Goal: Find specific page/section: Find specific page/section

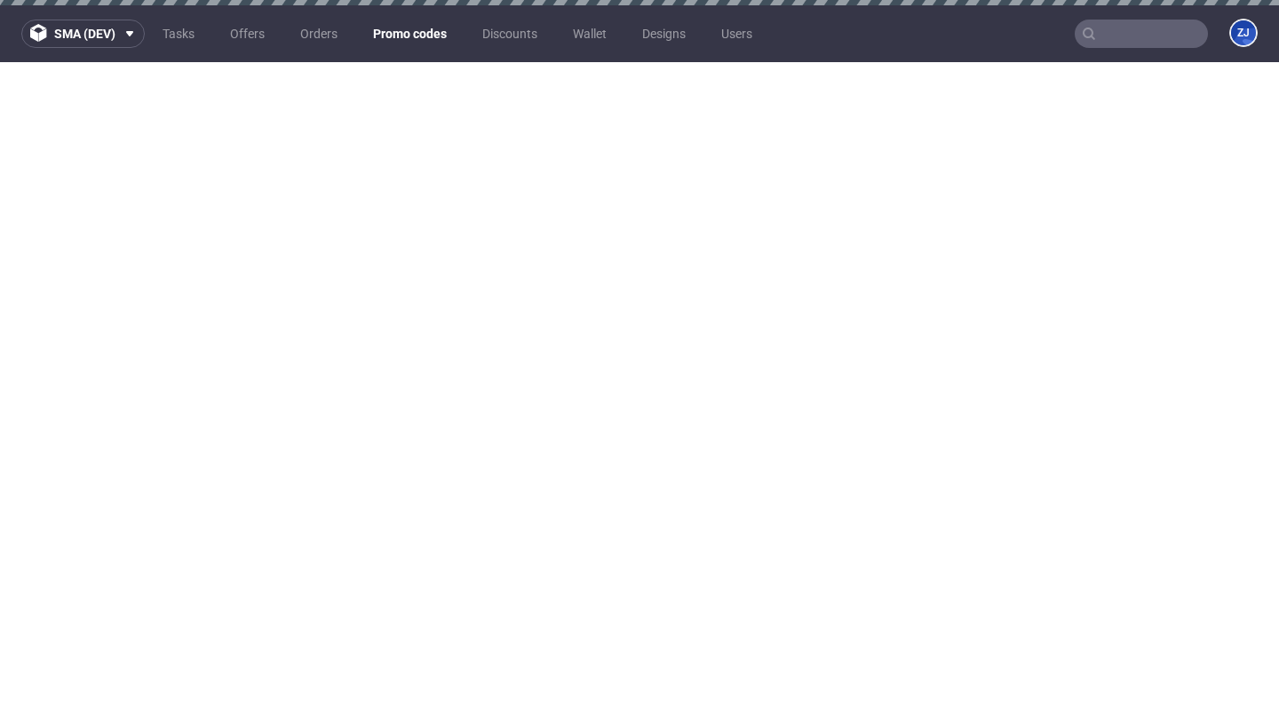
click at [384, 47] on link "Promo codes" at bounding box center [409, 34] width 95 height 28
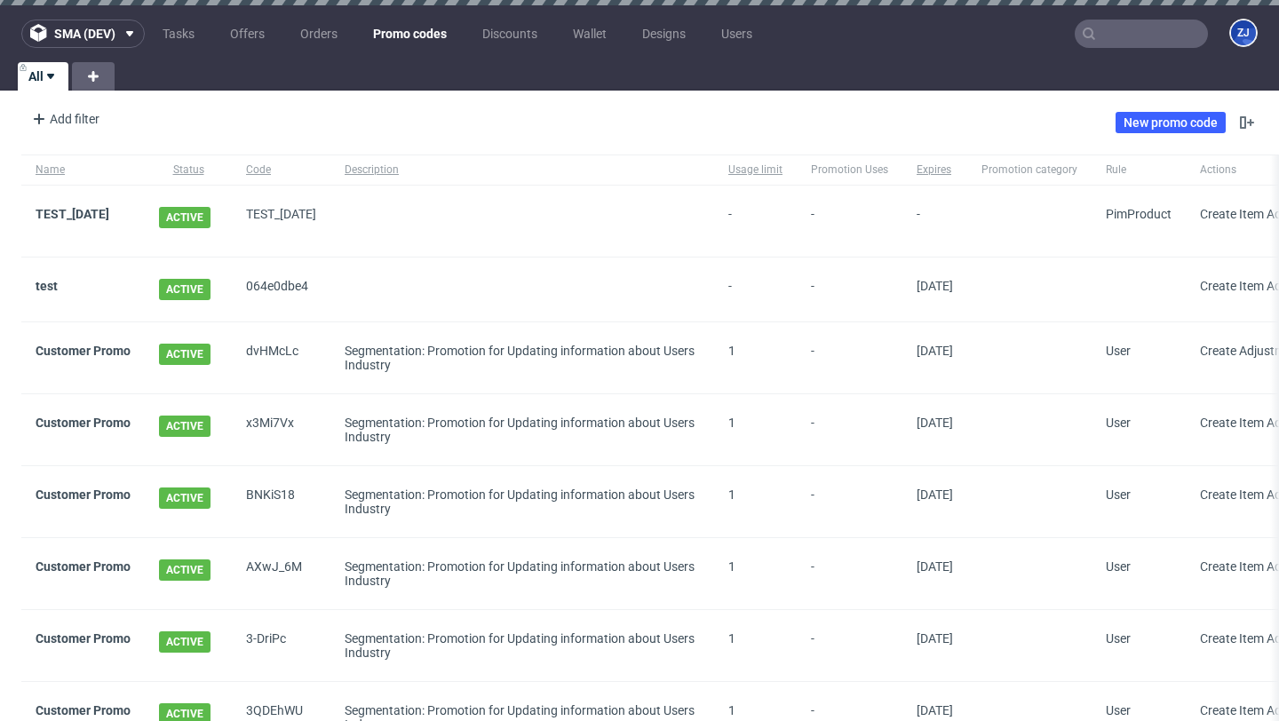
click at [1095, 40] on input "text" at bounding box center [1140, 34] width 133 height 28
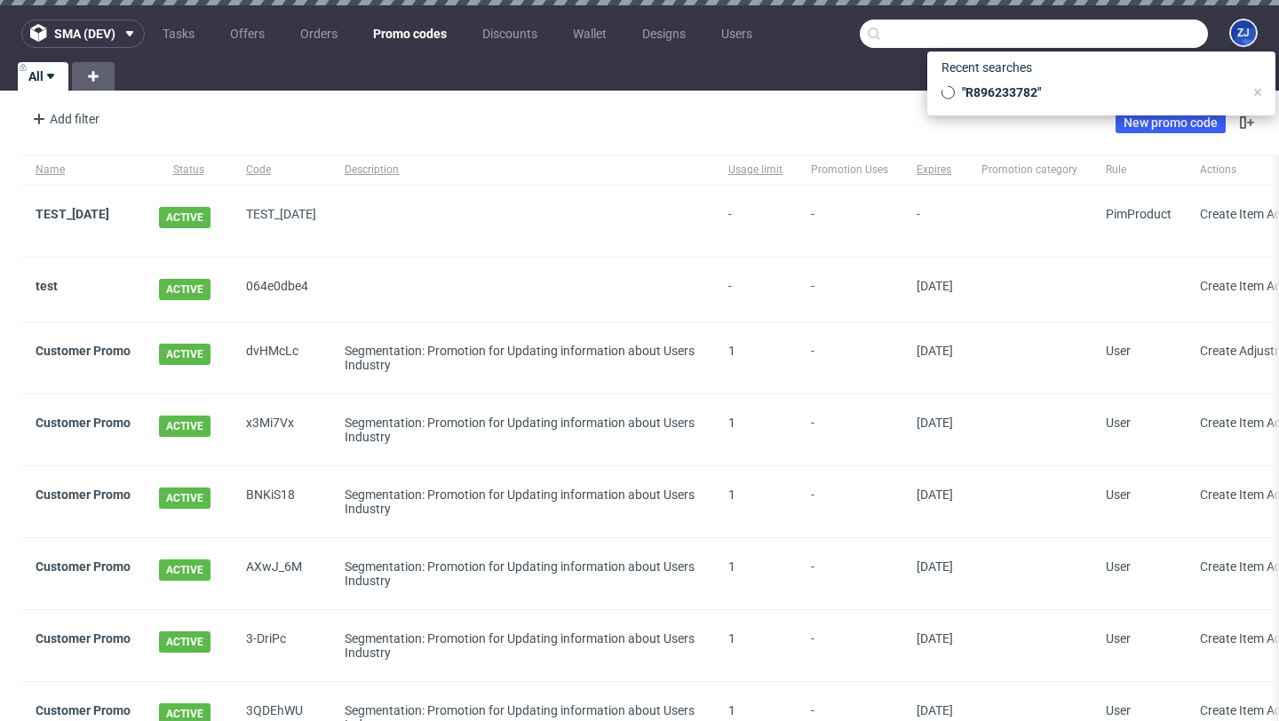
paste input "da1d65b3"
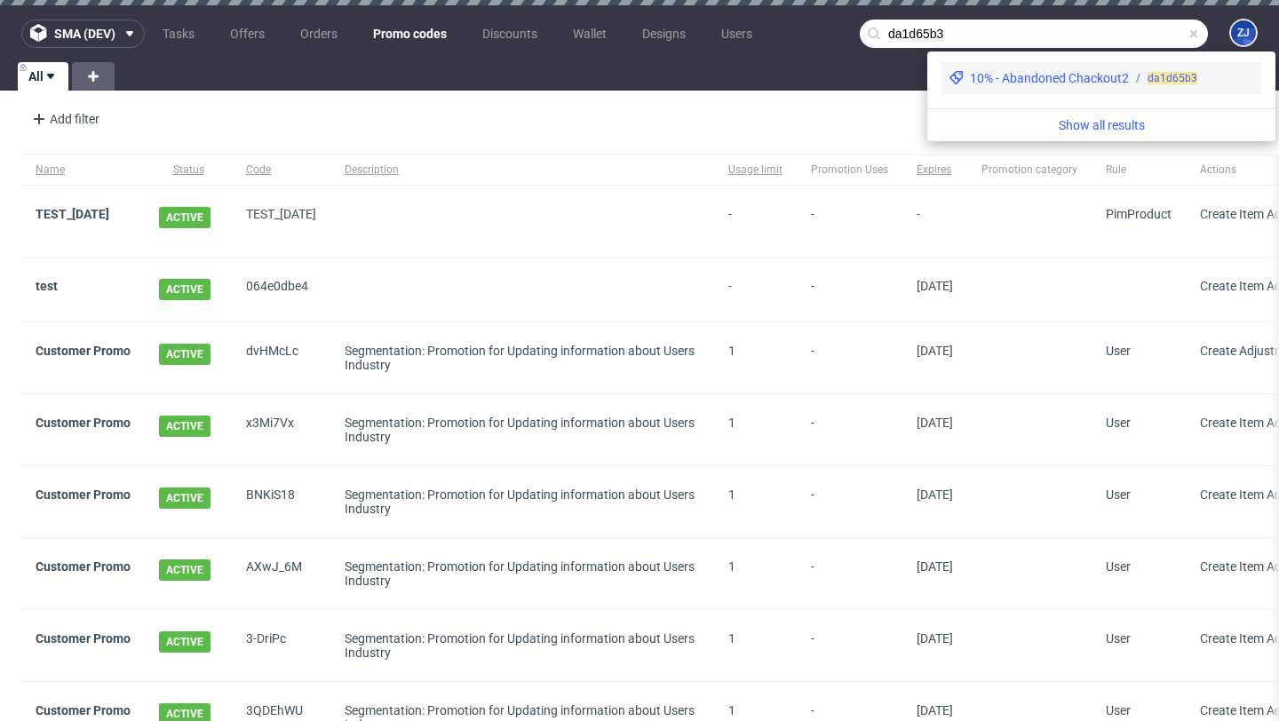
type input "da1d65b3"
click at [1057, 76] on div "10% - Abandoned Chackout2" at bounding box center [1049, 78] width 159 height 18
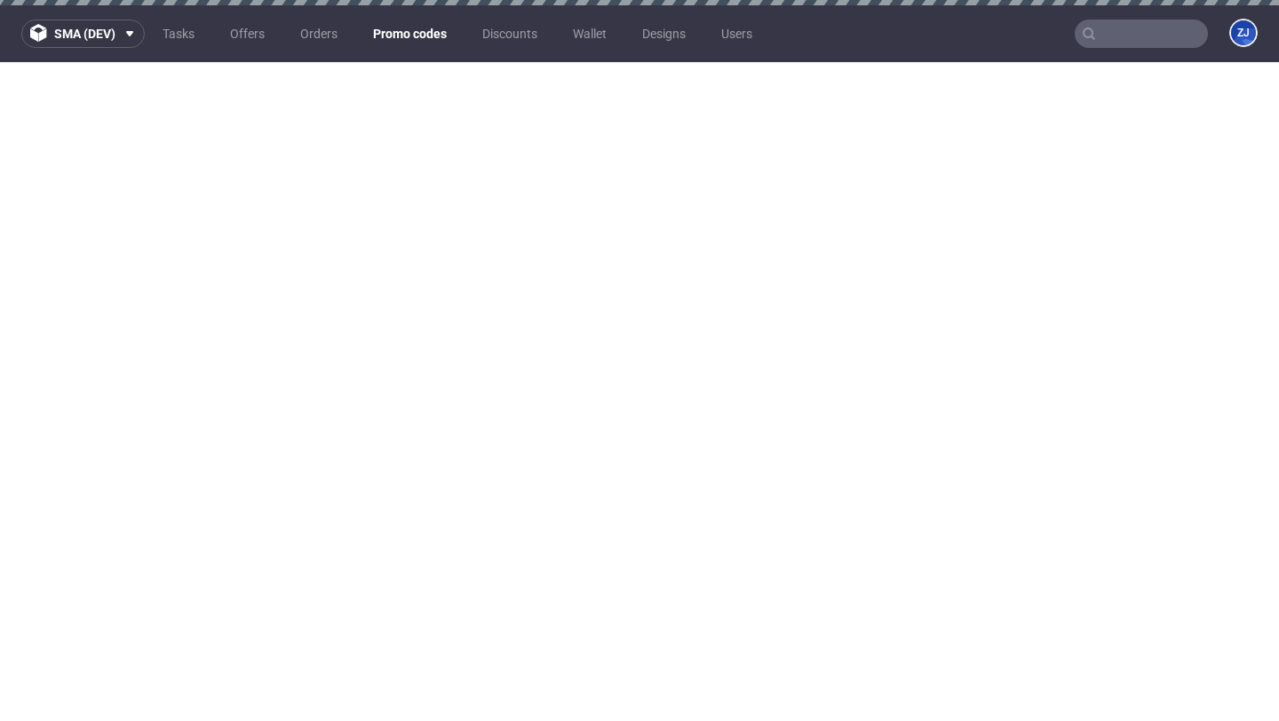
click at [401, 31] on link "Promo codes" at bounding box center [409, 34] width 95 height 28
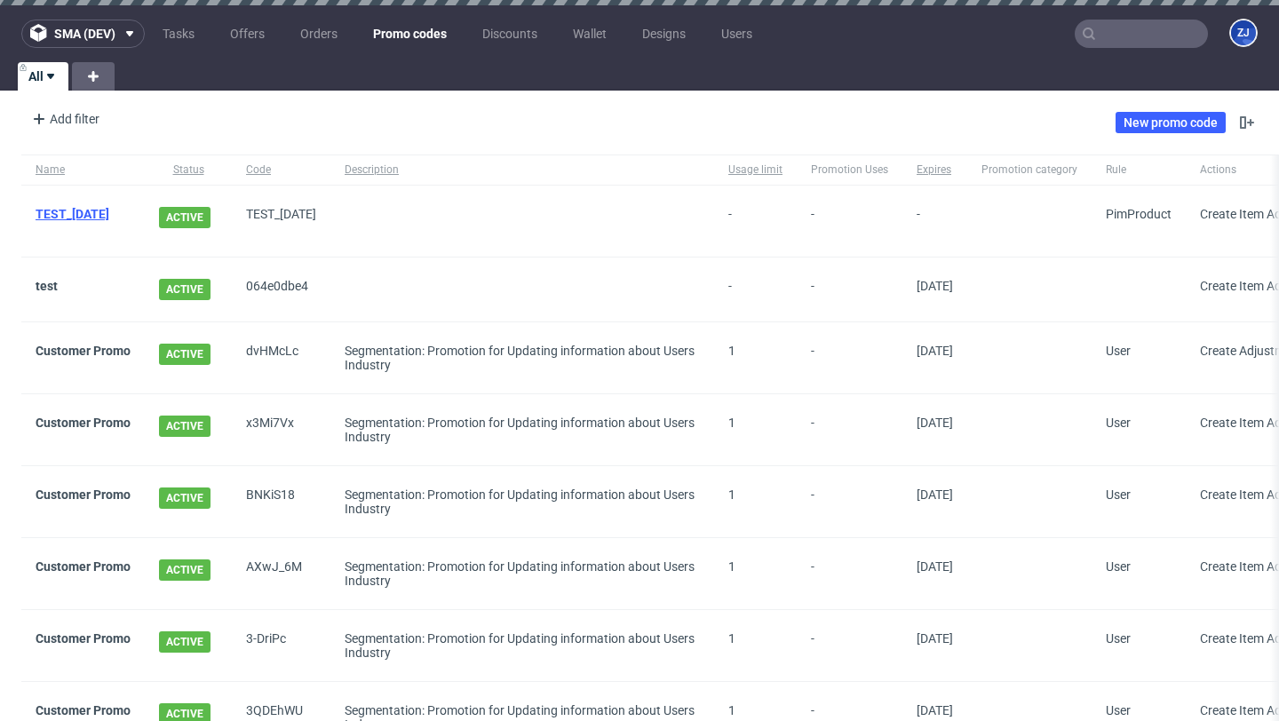
click at [91, 207] on link "TEST_[DATE]" at bounding box center [73, 214] width 74 height 14
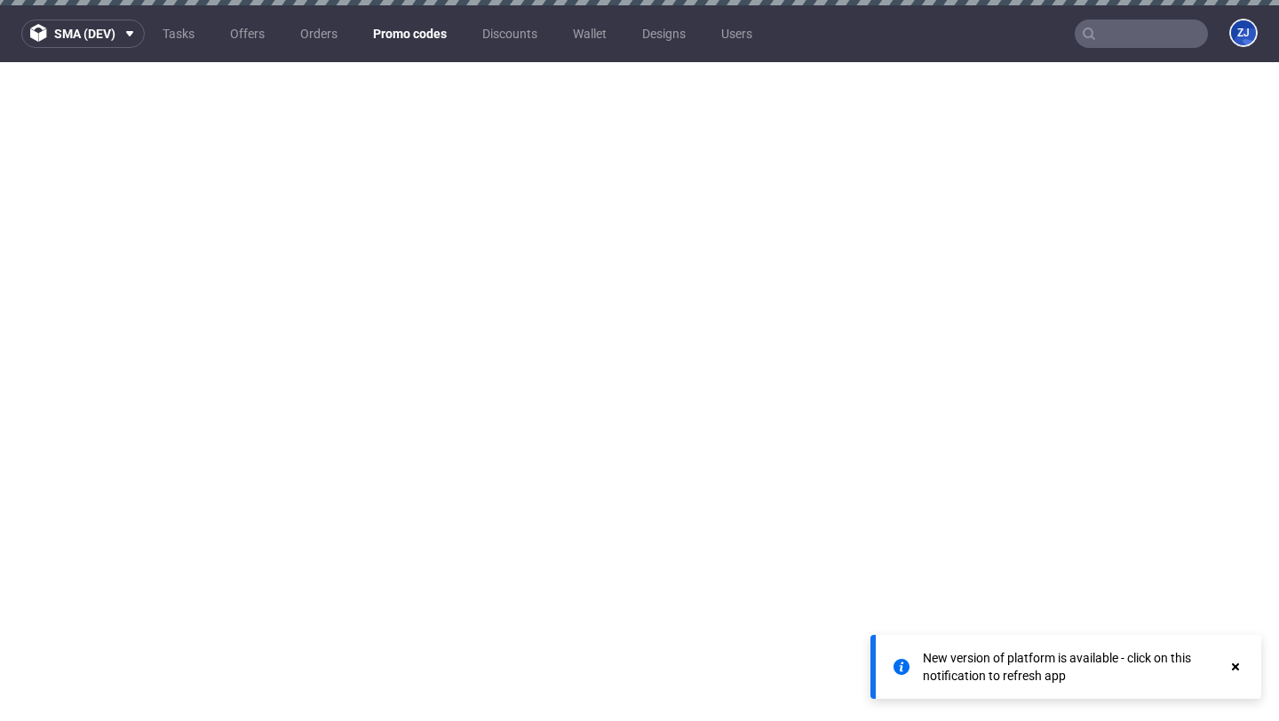
click at [392, 40] on link "Promo codes" at bounding box center [409, 34] width 95 height 28
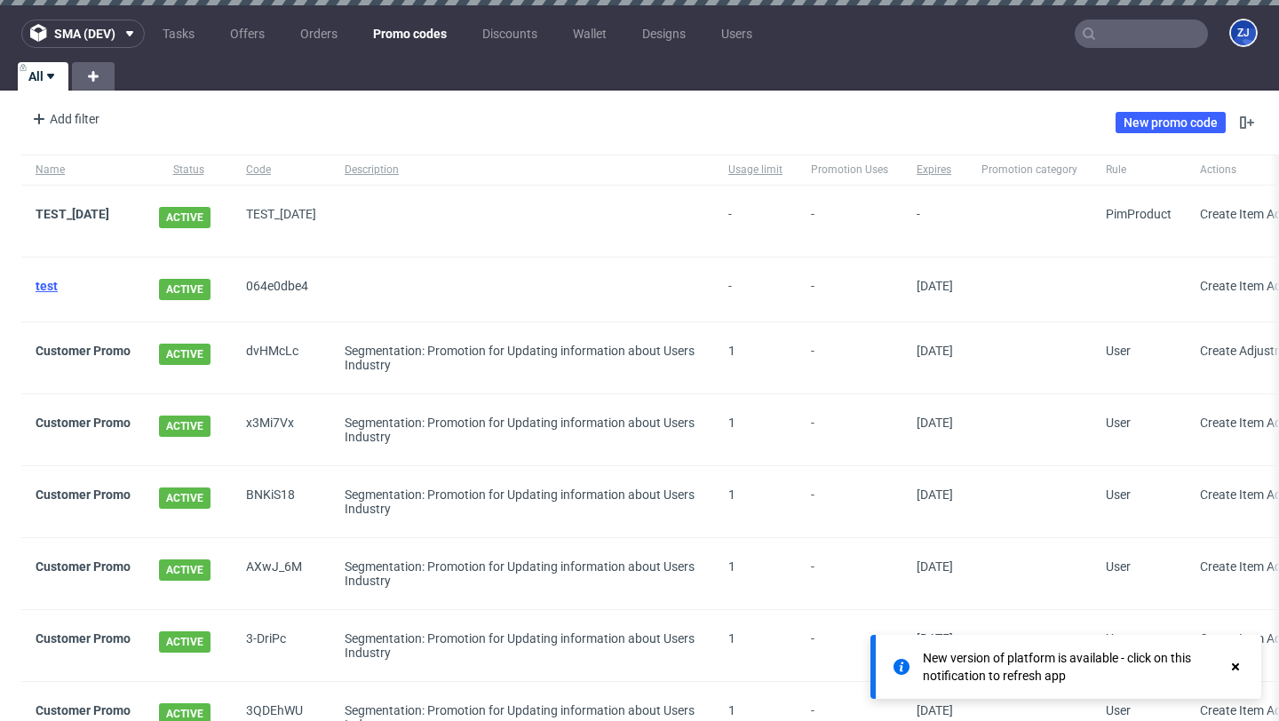
click at [49, 279] on link "test" at bounding box center [47, 286] width 22 height 14
